Goal: Find contact information: Find contact information

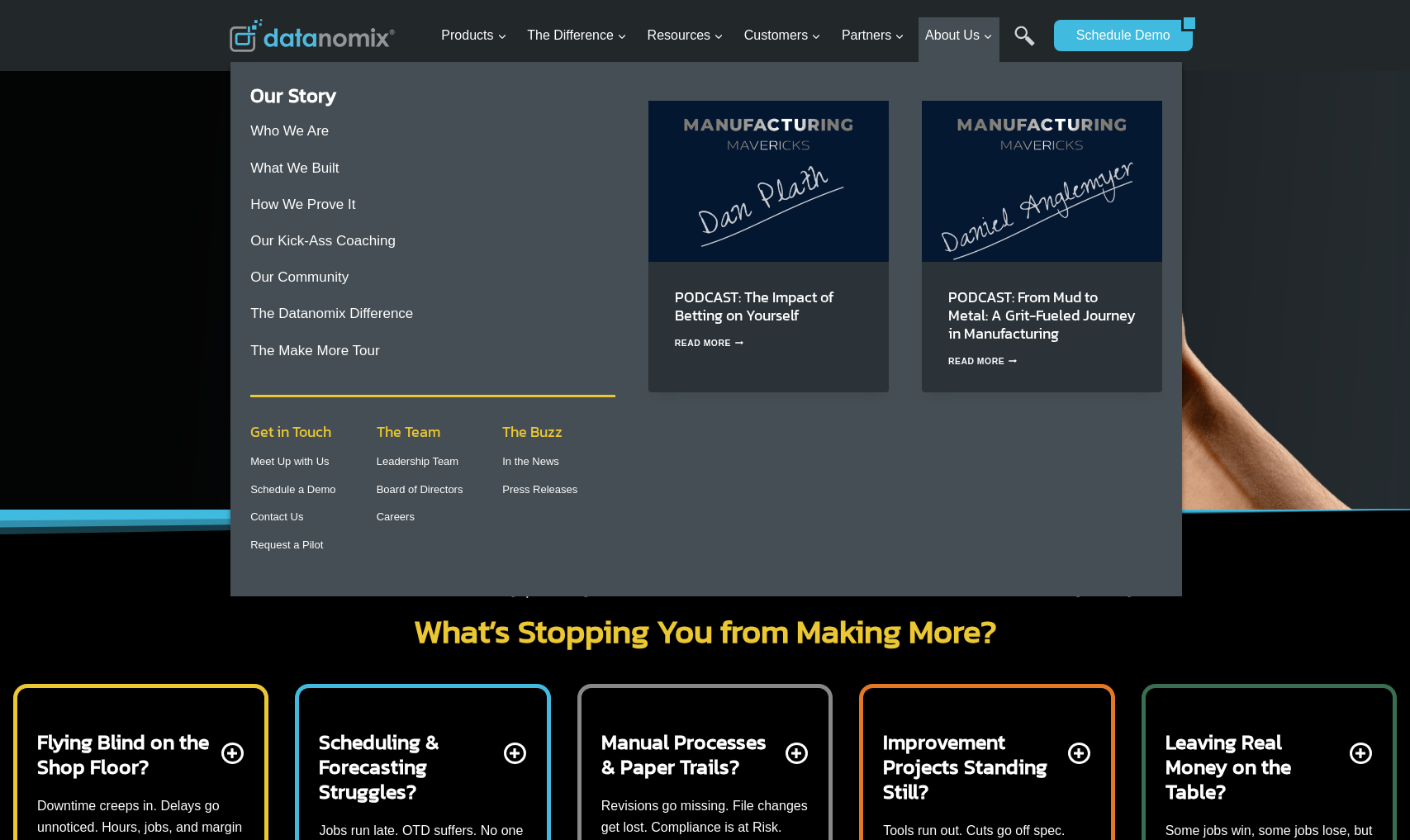
scroll to position [59, 0]
click at [404, 520] on link "Careers" at bounding box center [395, 516] width 38 height 13
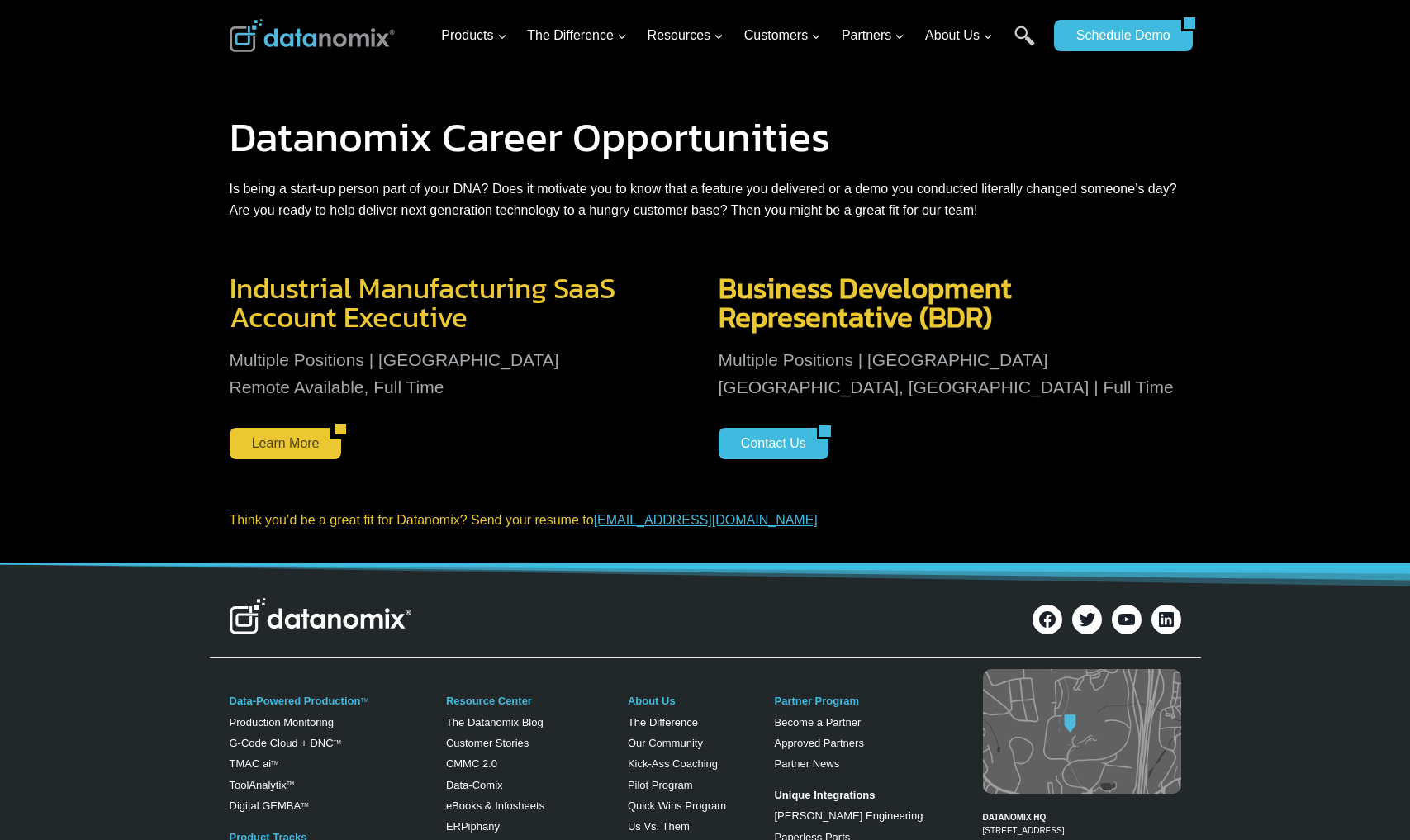
click at [293, 445] on link "Learn More" at bounding box center [280, 443] width 101 height 31
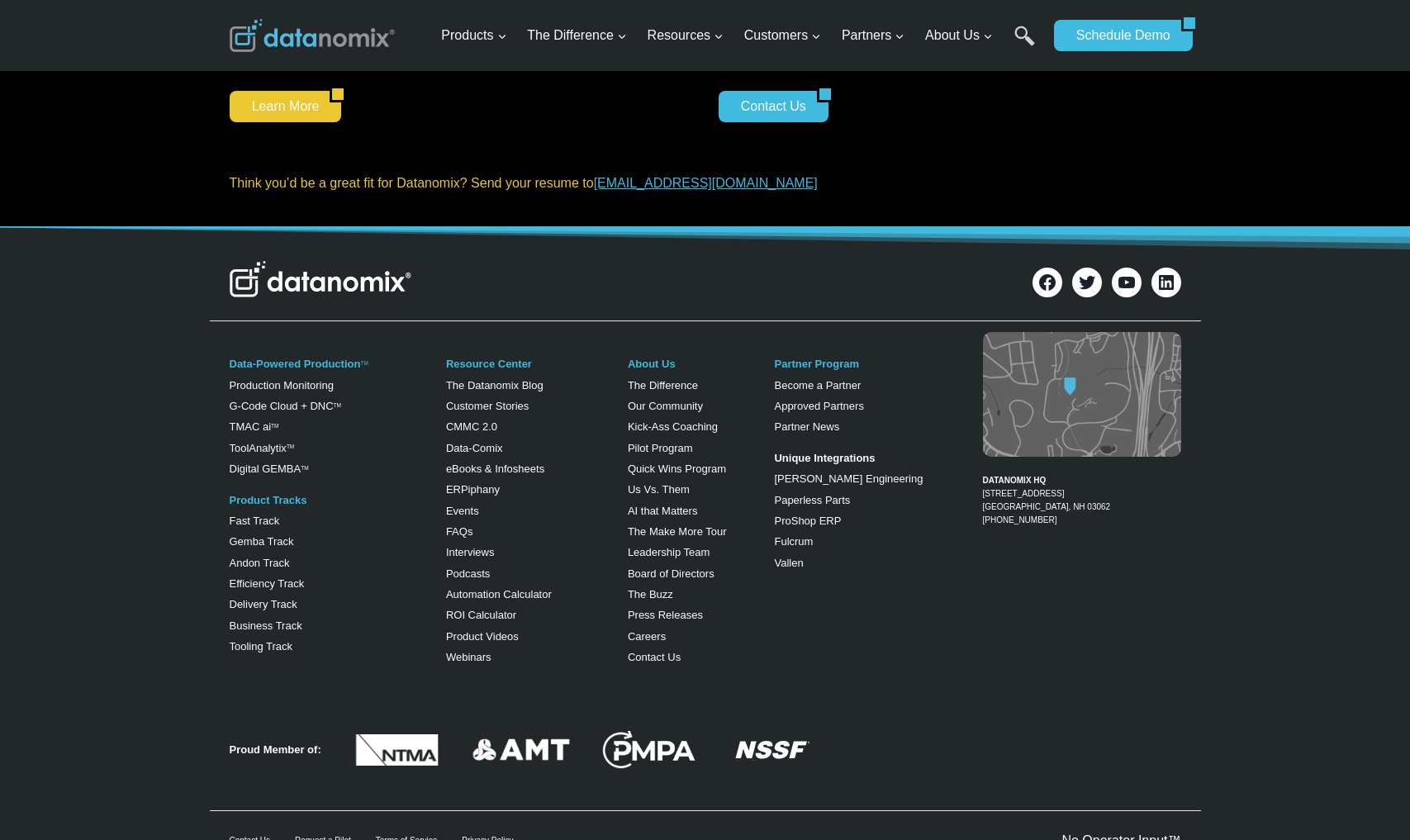
scroll to position [340, 0]
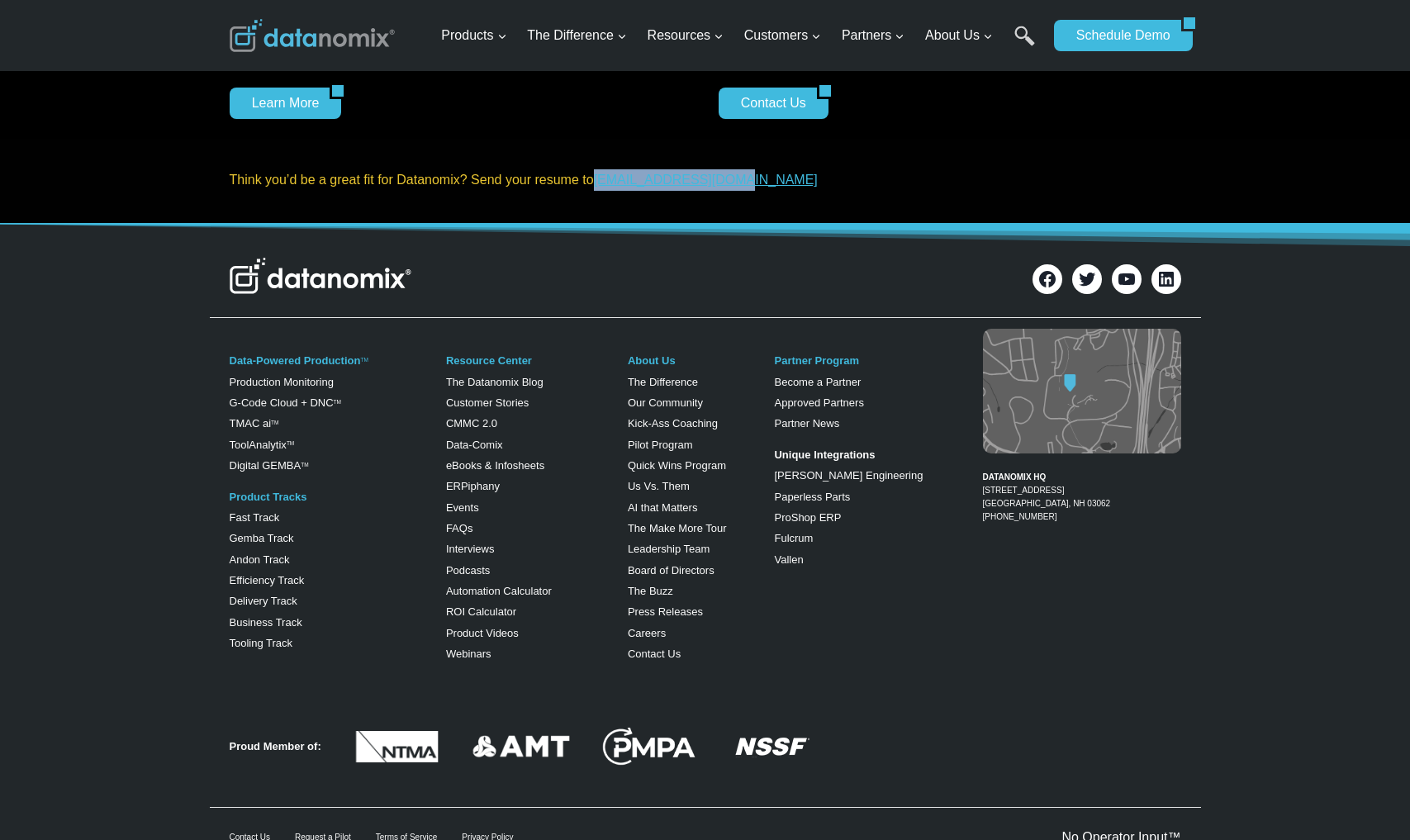
drag, startPoint x: 764, startPoint y: 187, endPoint x: 603, endPoint y: 189, distance: 161.0
click at [603, 189] on p "Think you’d be a great fit for Datanomix? Send your resume to [EMAIL_ADDRESS][D…" at bounding box center [705, 180] width 951 height 21
copy link "[EMAIL_ADDRESS][DOMAIN_NAME]"
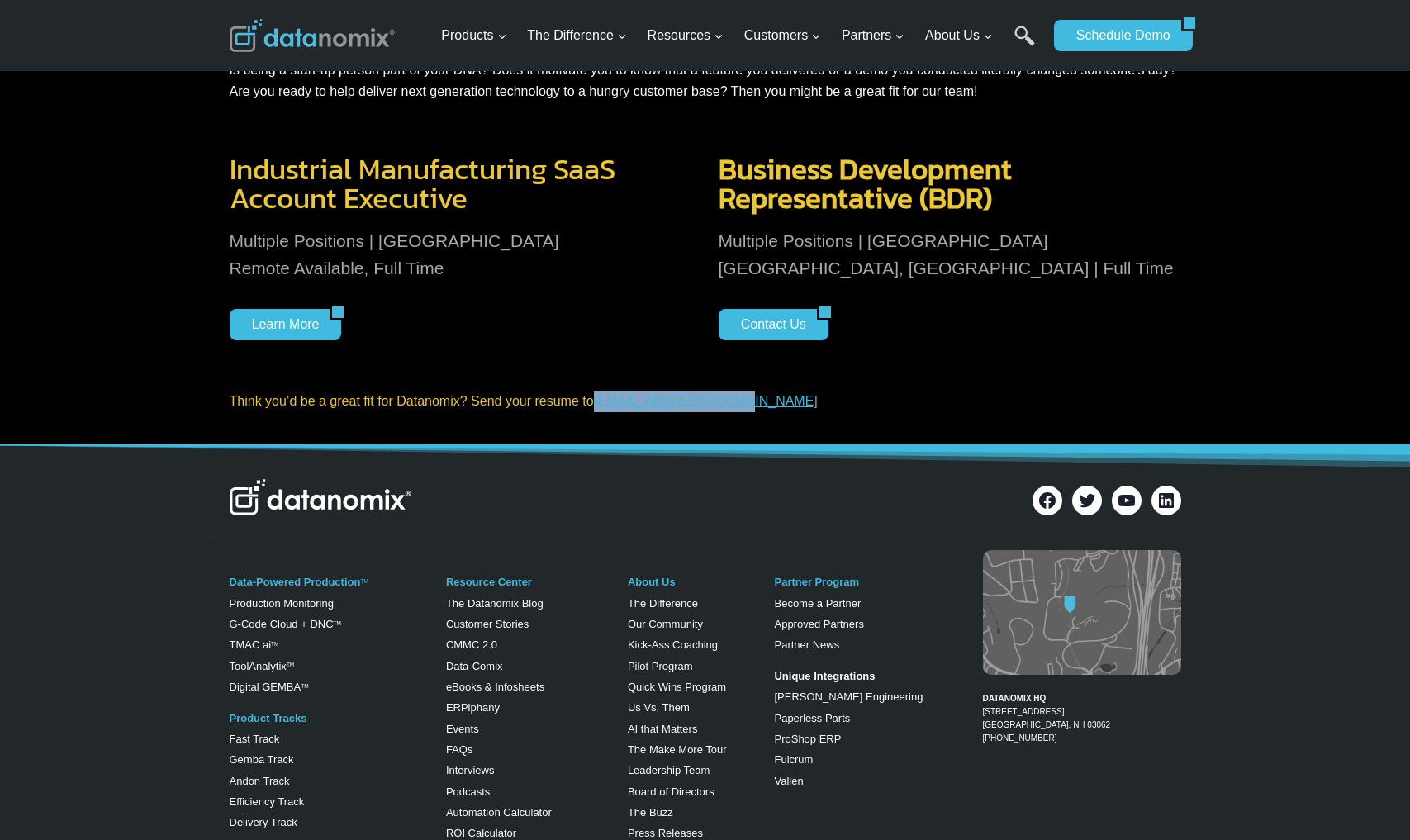
scroll to position [118, 0]
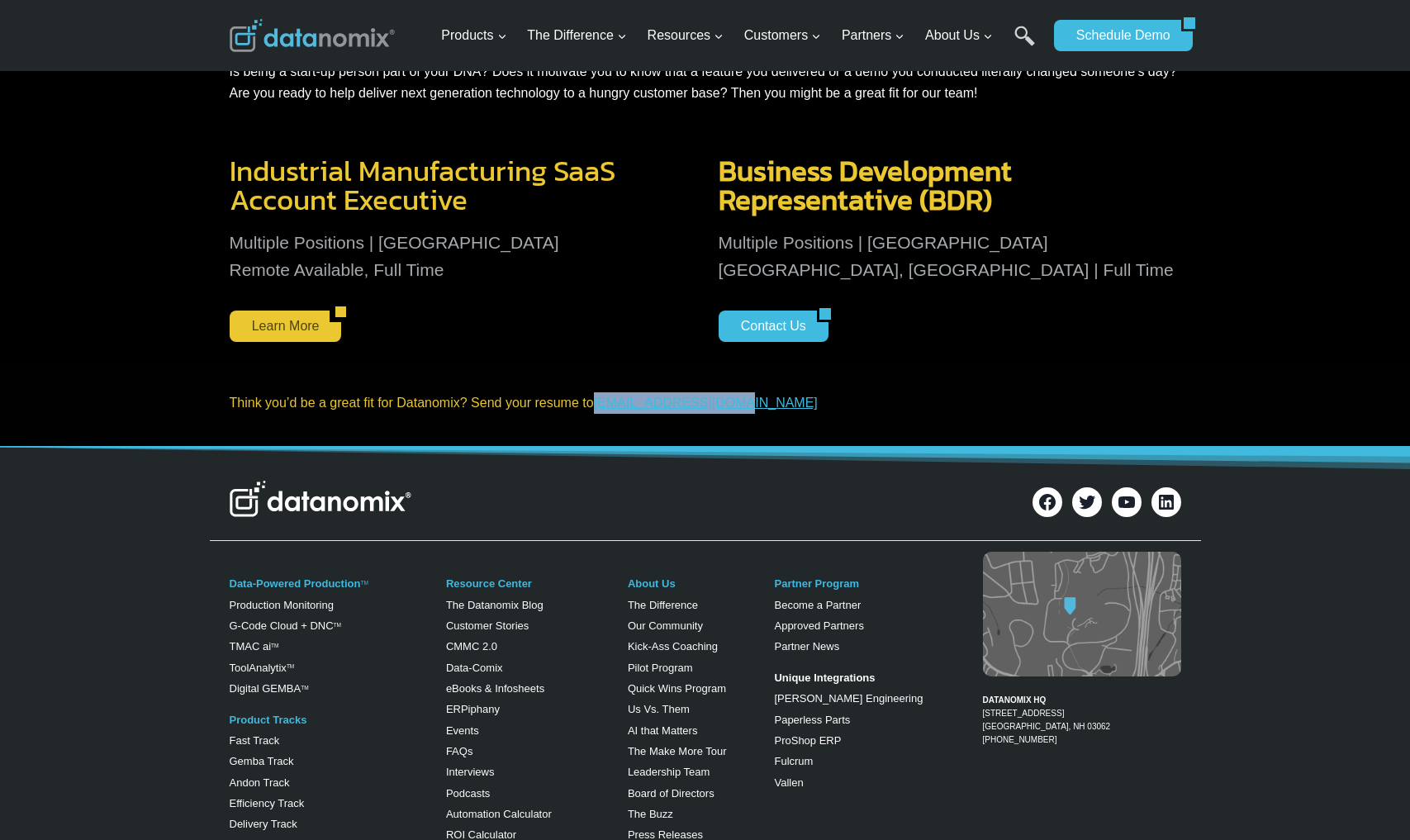
click at [302, 323] on link "Learn More" at bounding box center [280, 326] width 101 height 31
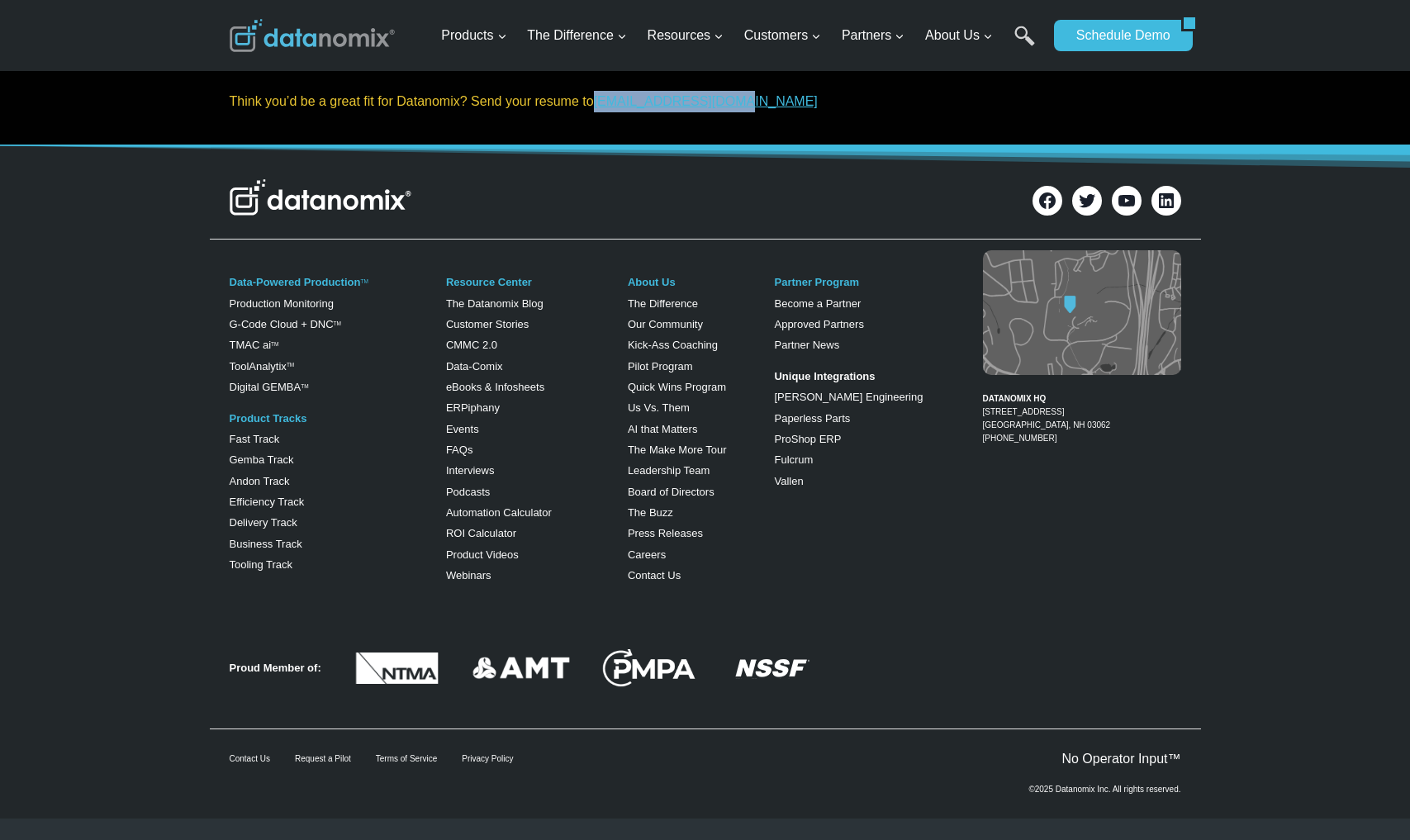
scroll to position [424, 0]
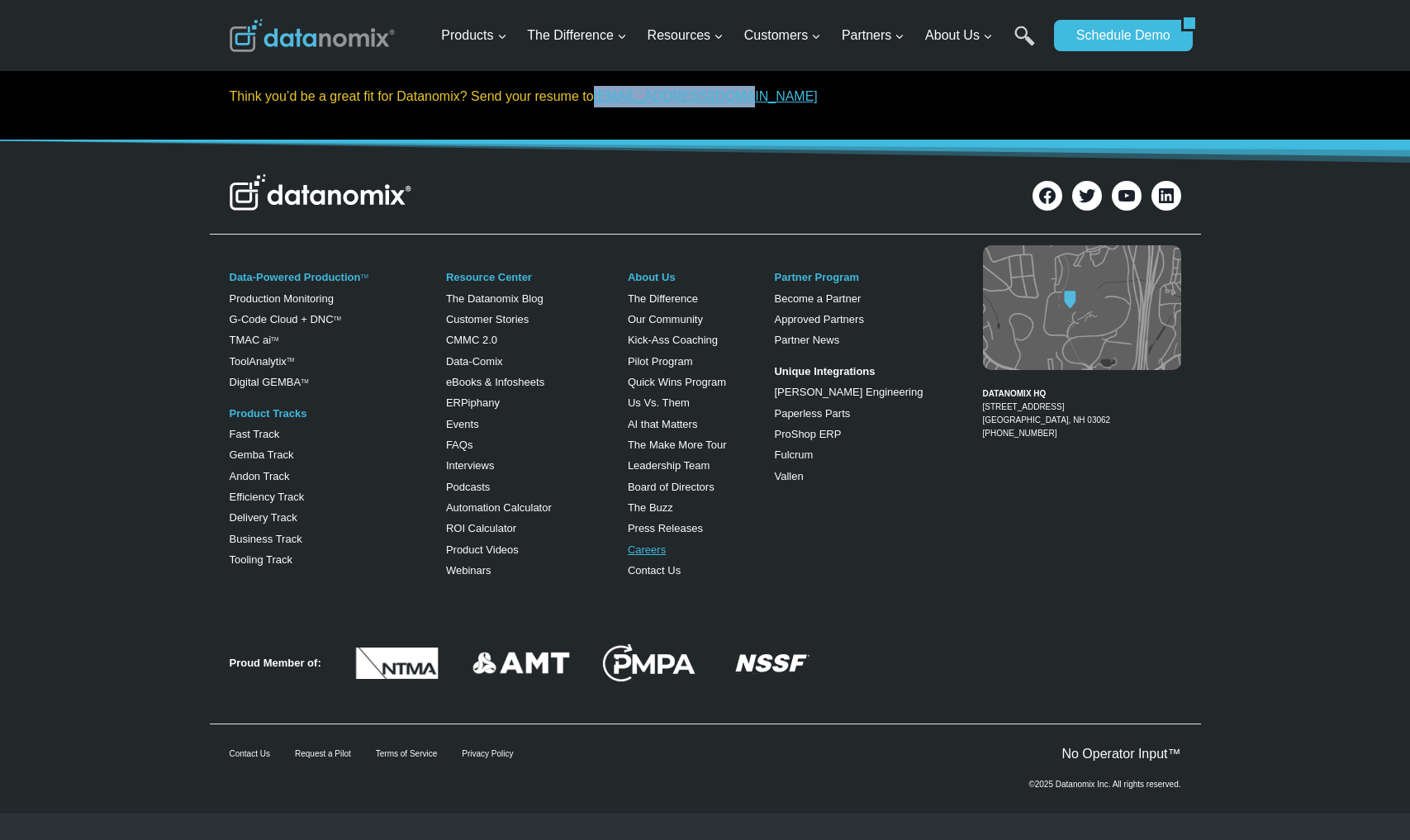
click at [651, 551] on link "Careers" at bounding box center [646, 549] width 38 height 13
